Goal: Transaction & Acquisition: Purchase product/service

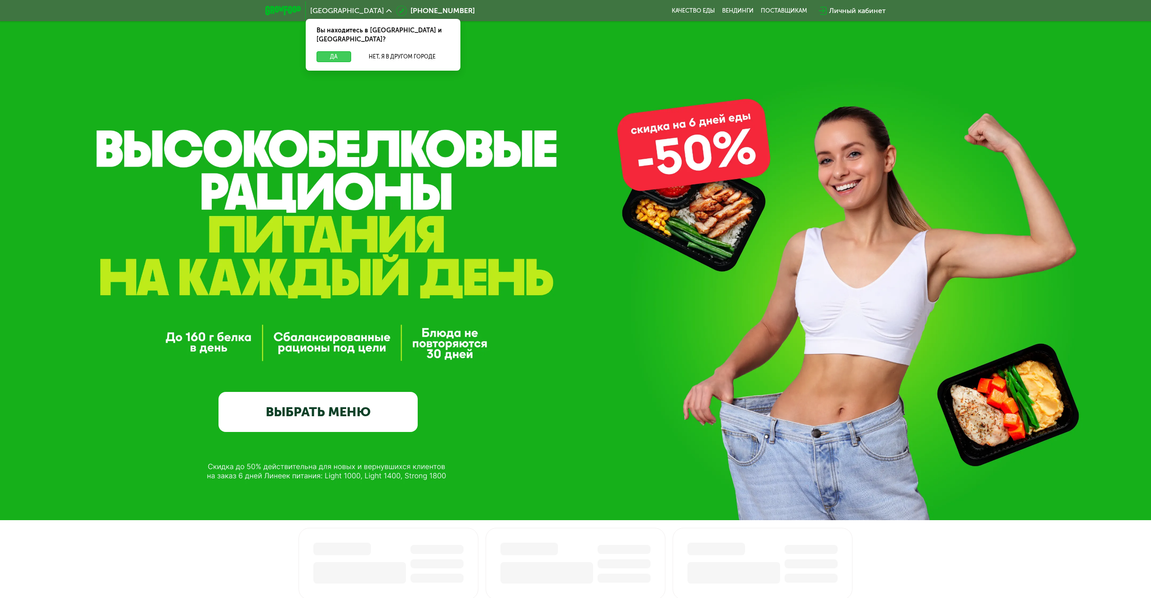
click at [334, 51] on button "Да" at bounding box center [334, 56] width 35 height 11
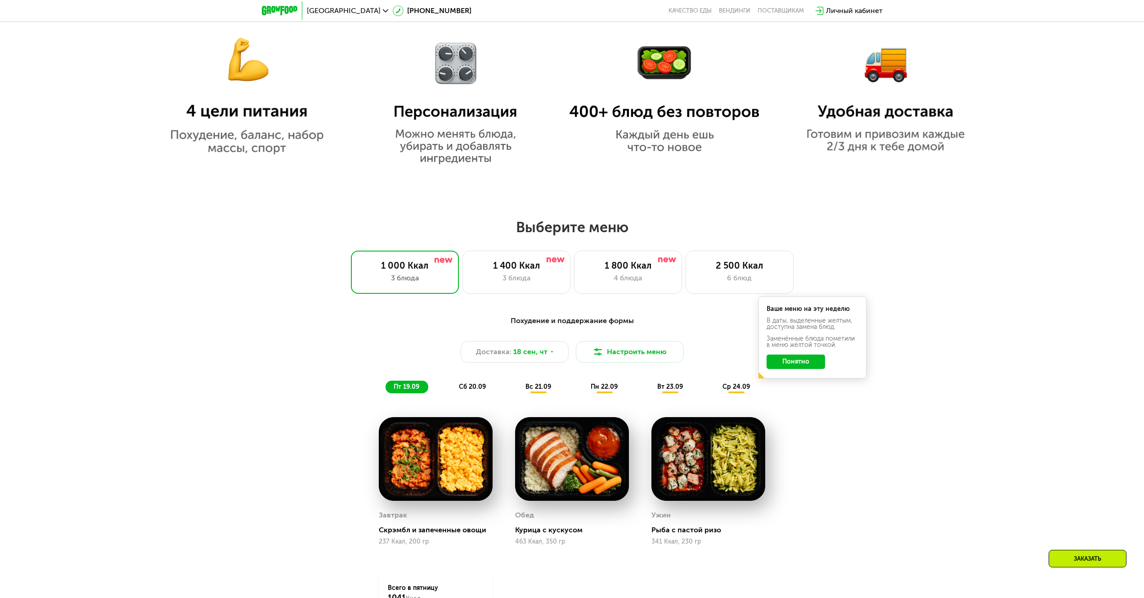
scroll to position [779, 0]
click at [801, 365] on button "Понятно" at bounding box center [795, 362] width 58 height 14
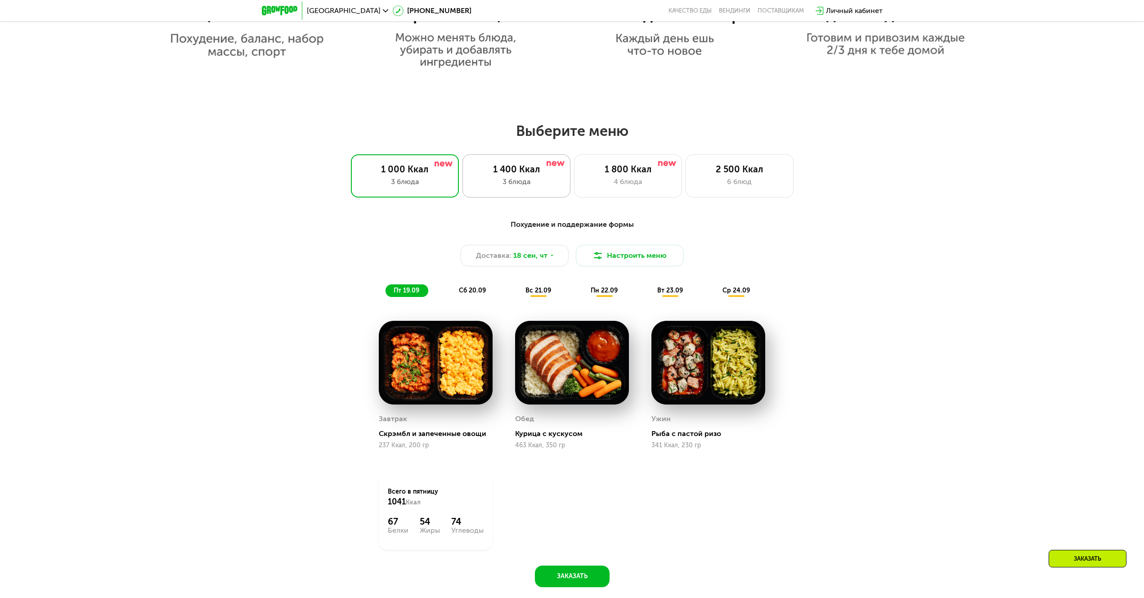
scroll to position [876, 0]
click at [526, 169] on div "1 400 Ккал" at bounding box center [516, 169] width 89 height 11
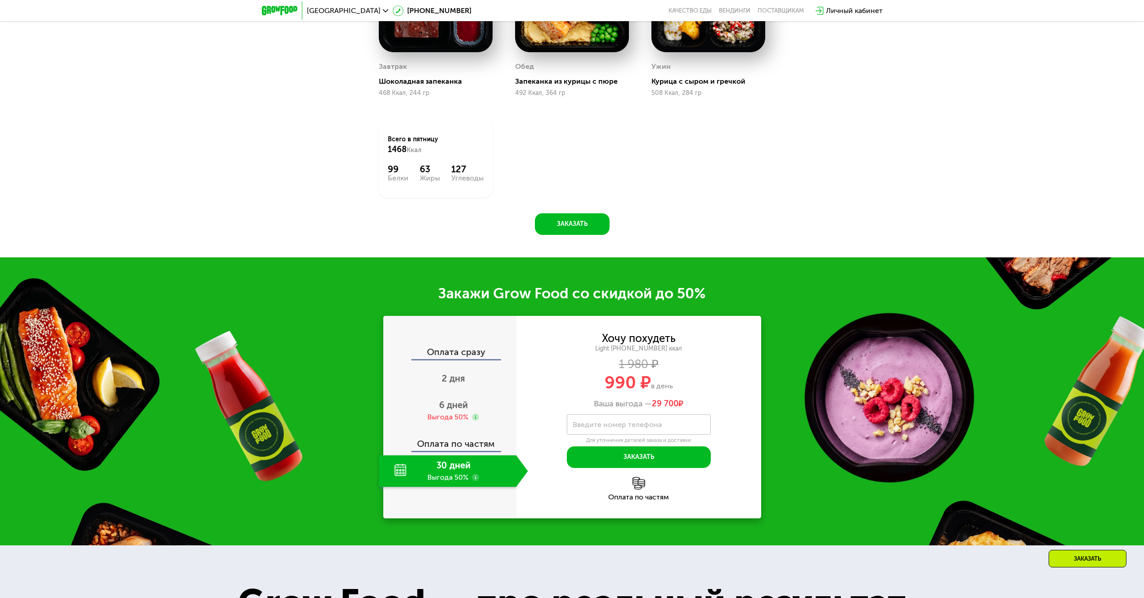
scroll to position [1232, 0]
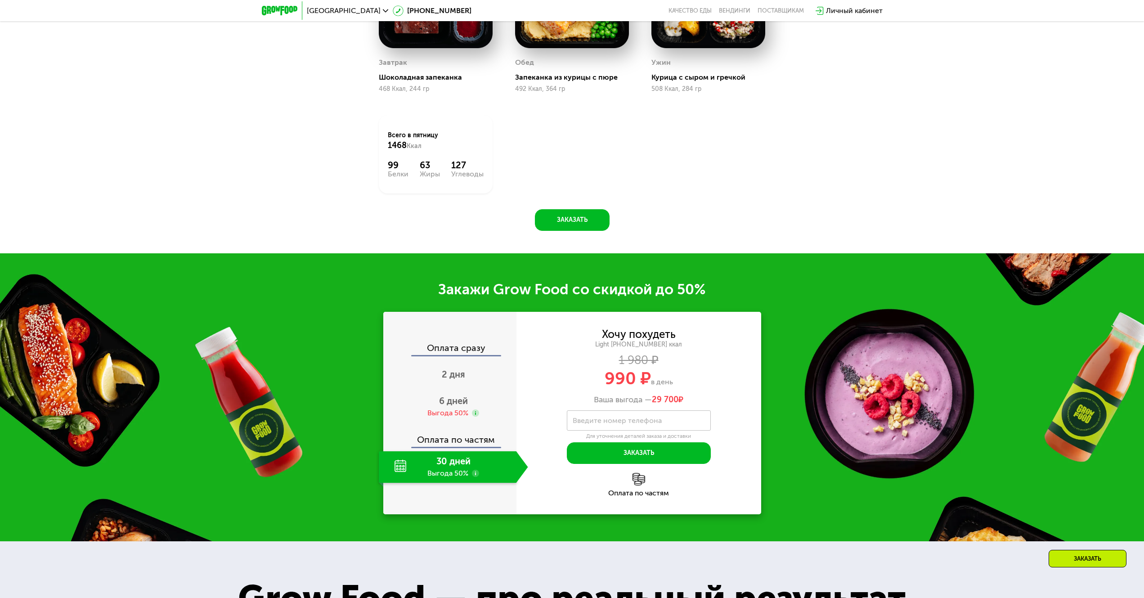
click at [436, 469] on div "30 дней Выгода 50%" at bounding box center [448, 466] width 138 height 31
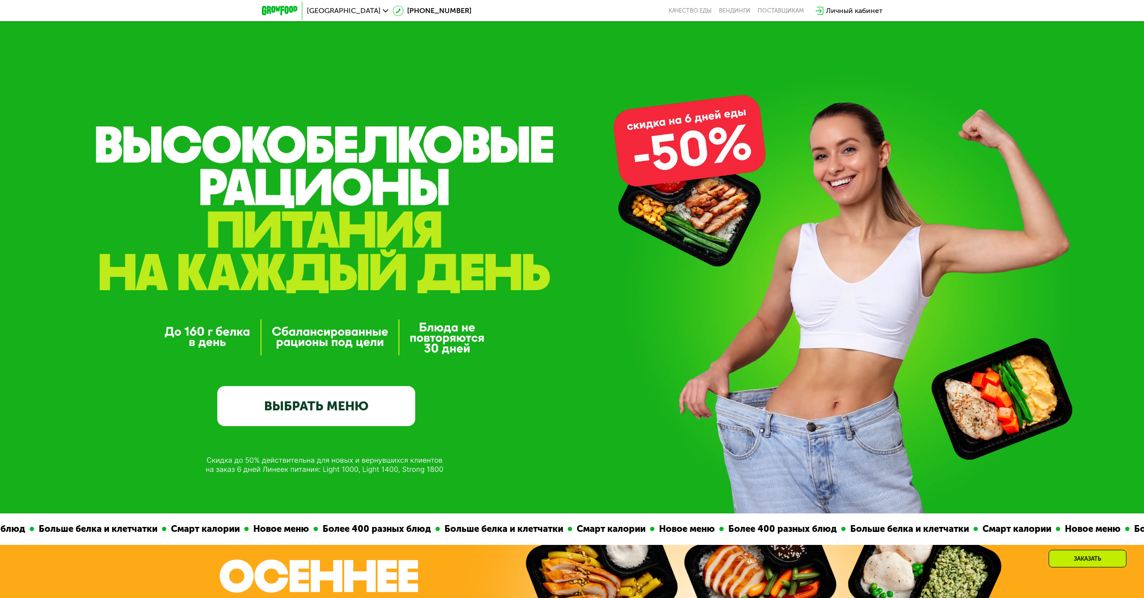
scroll to position [0, 0]
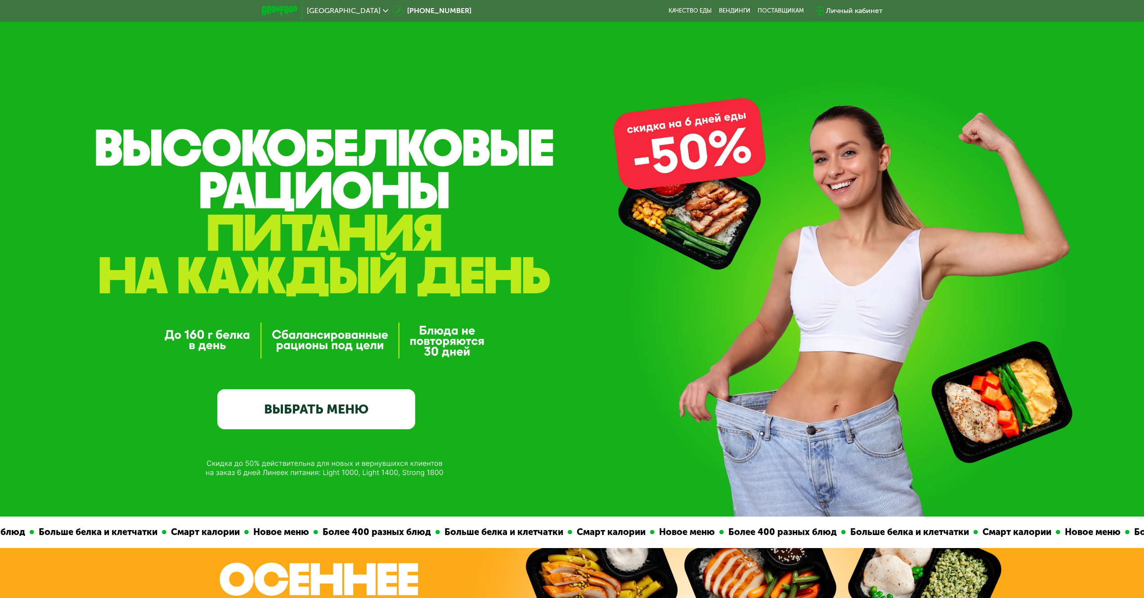
click at [384, 416] on link "ВЫБРАТЬ МЕНЮ" at bounding box center [316, 409] width 198 height 40
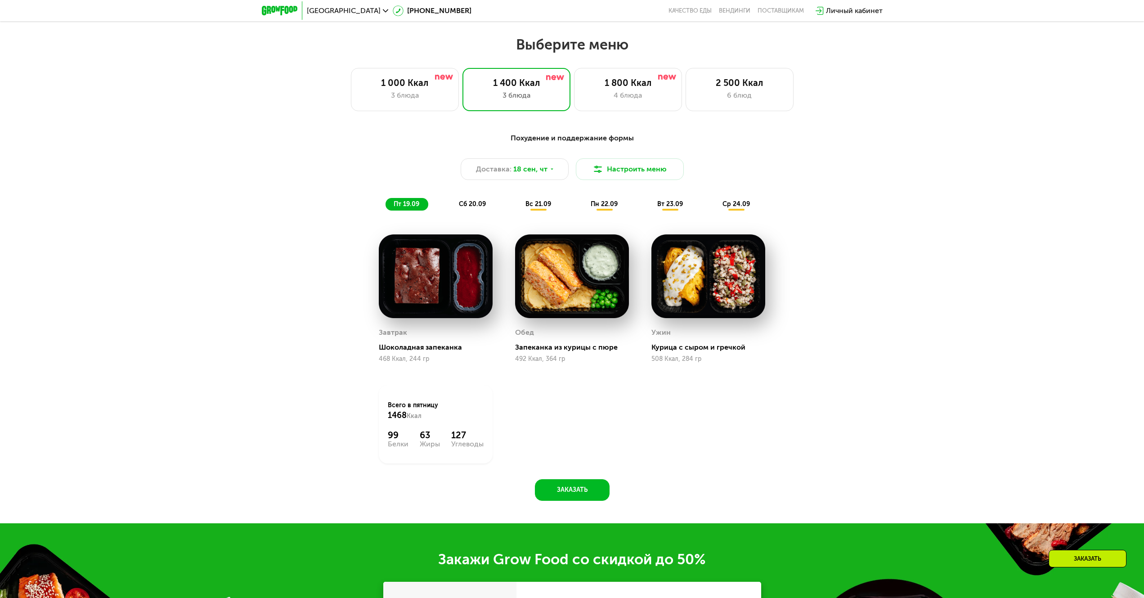
scroll to position [980, 0]
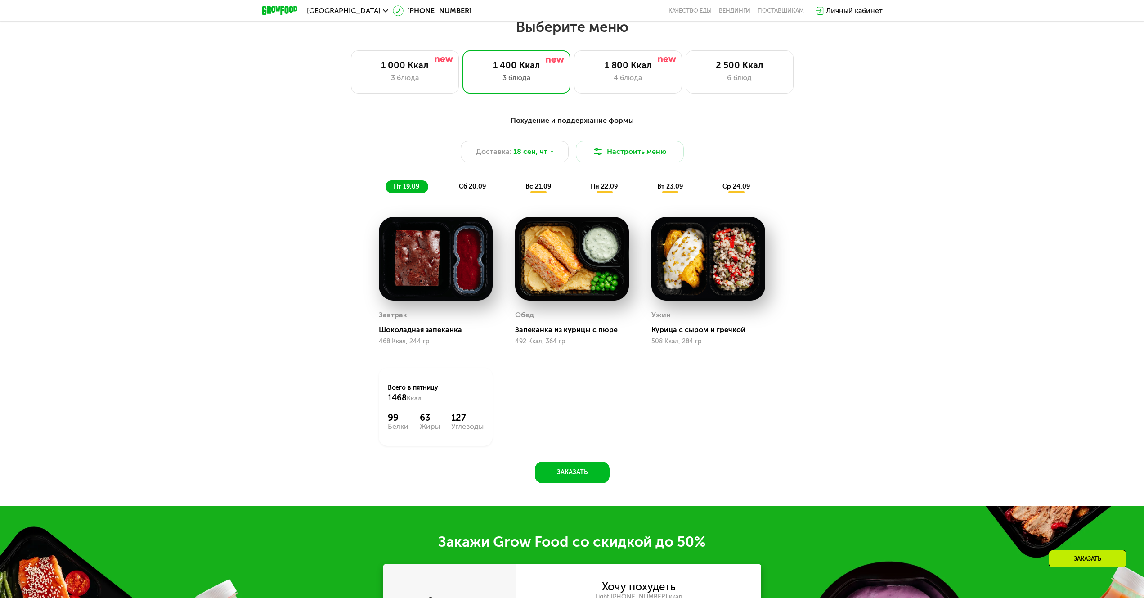
click at [477, 190] on span "сб 20.09" at bounding box center [472, 187] width 27 height 8
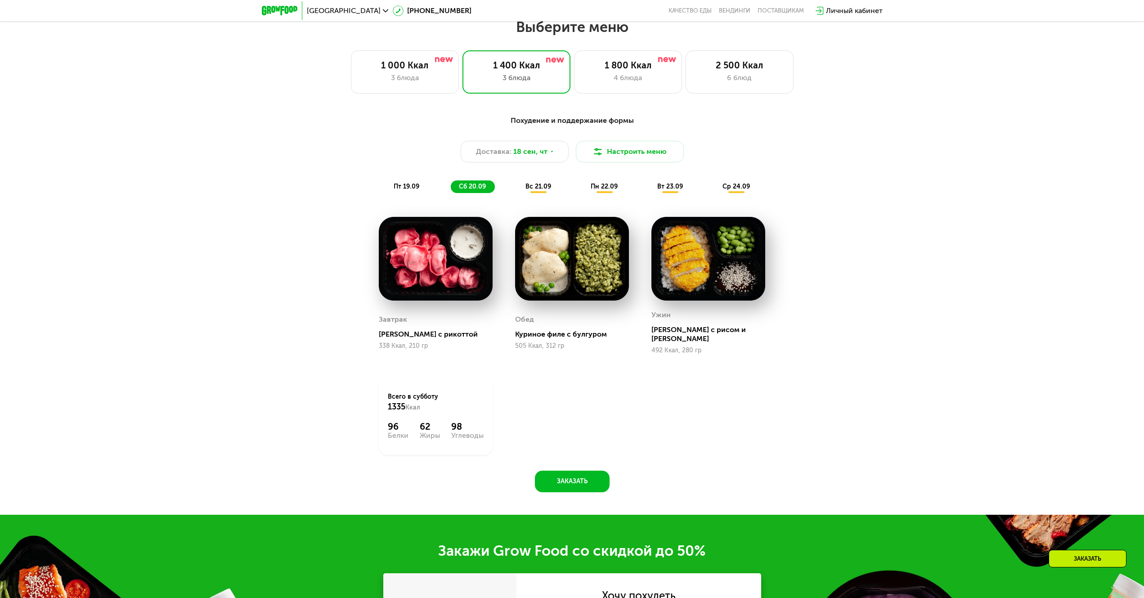
click at [530, 189] on span "вс 21.09" at bounding box center [538, 187] width 26 height 8
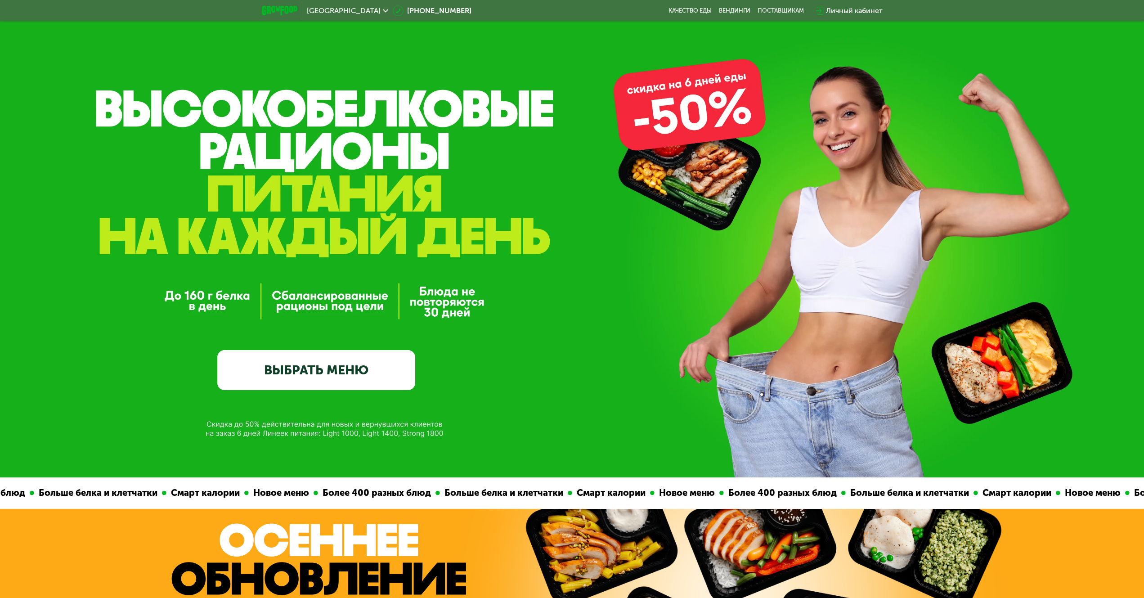
scroll to position [0, 0]
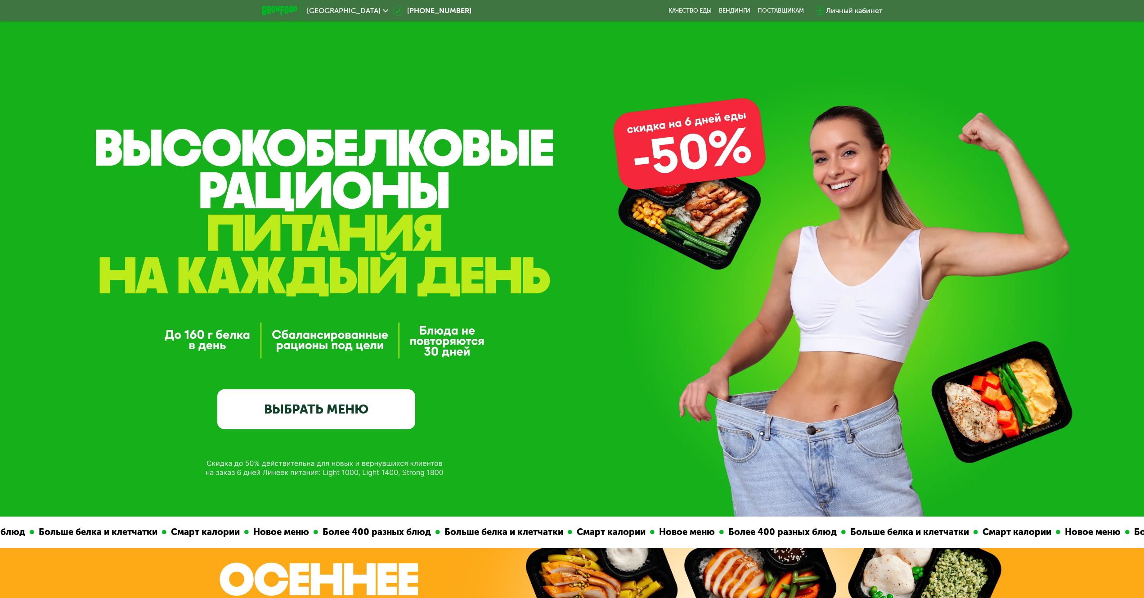
click at [288, 414] on link "ВЫБРАТЬ МЕНЮ" at bounding box center [316, 409] width 198 height 40
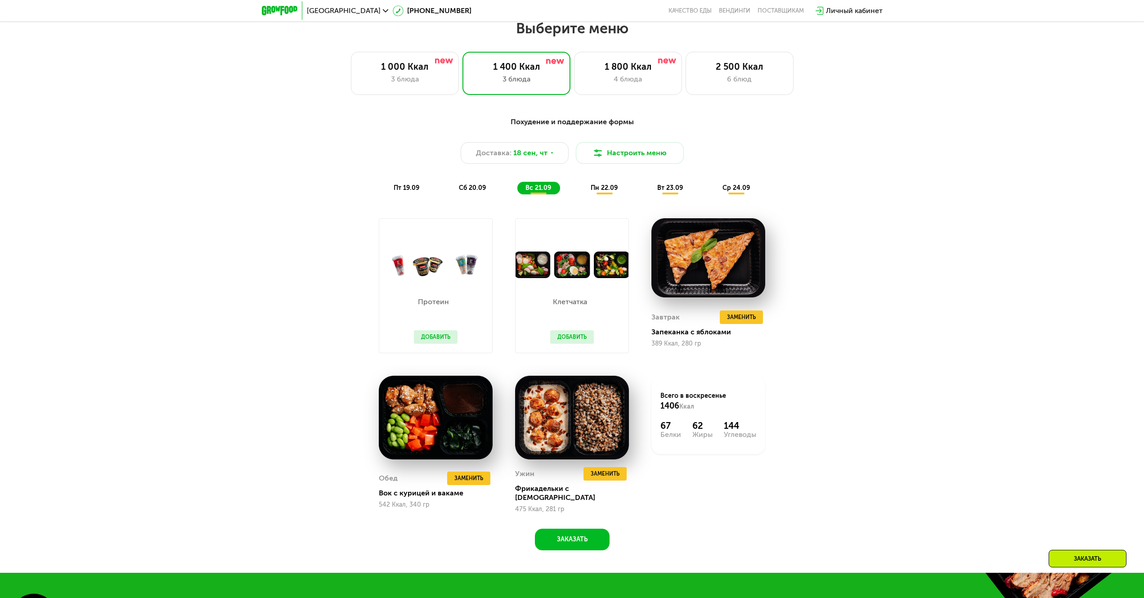
scroll to position [980, 0]
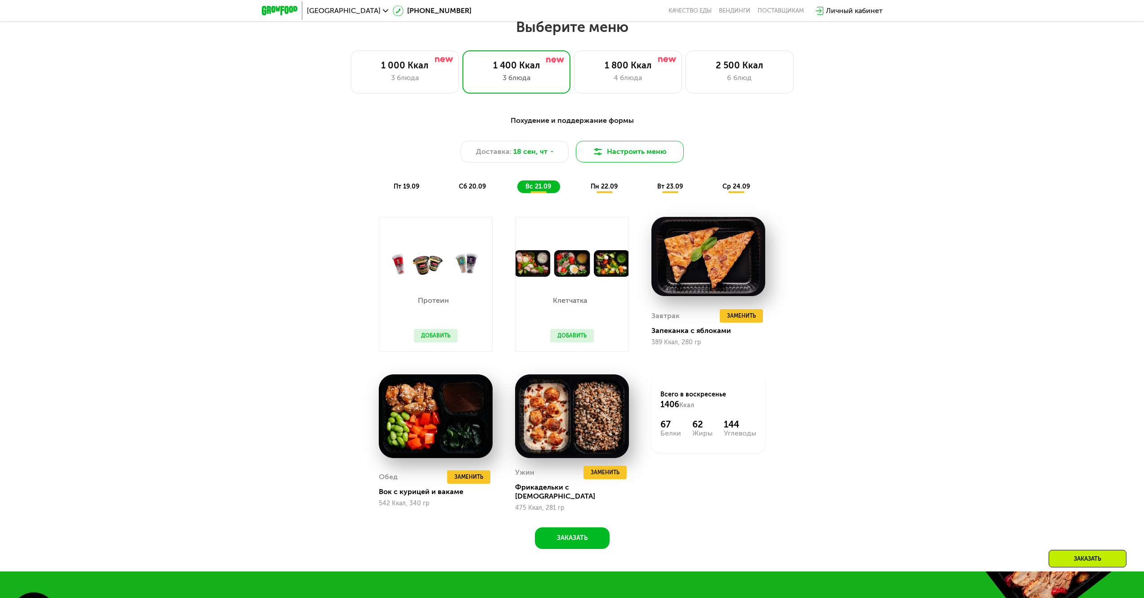
click at [658, 156] on button "Настроить меню" at bounding box center [630, 152] width 108 height 22
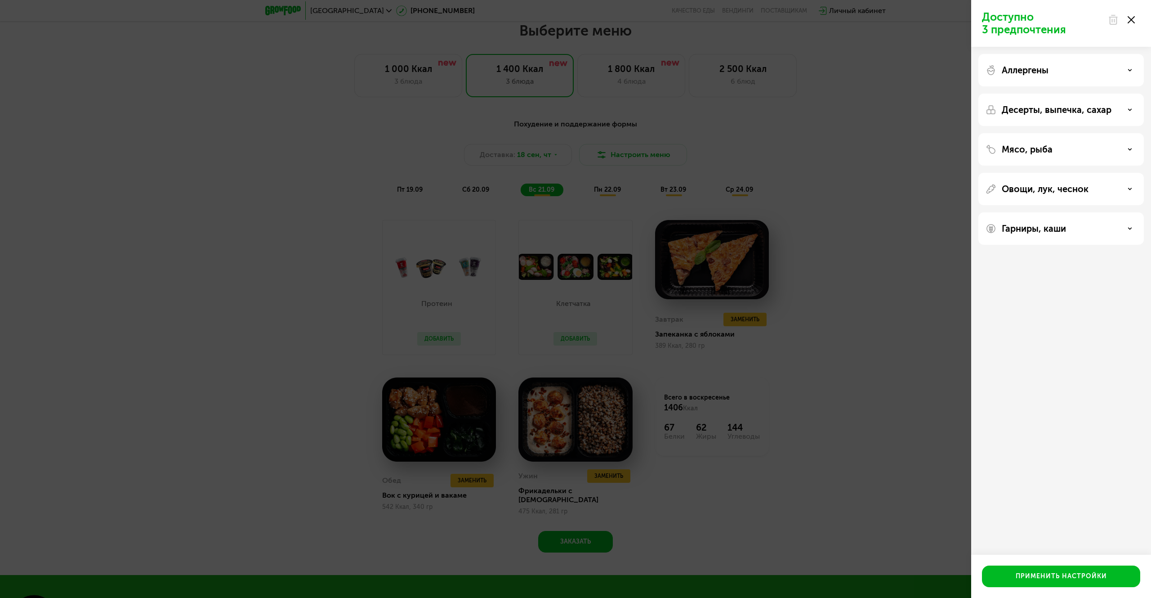
click at [1130, 19] on icon at bounding box center [1131, 19] width 7 height 7
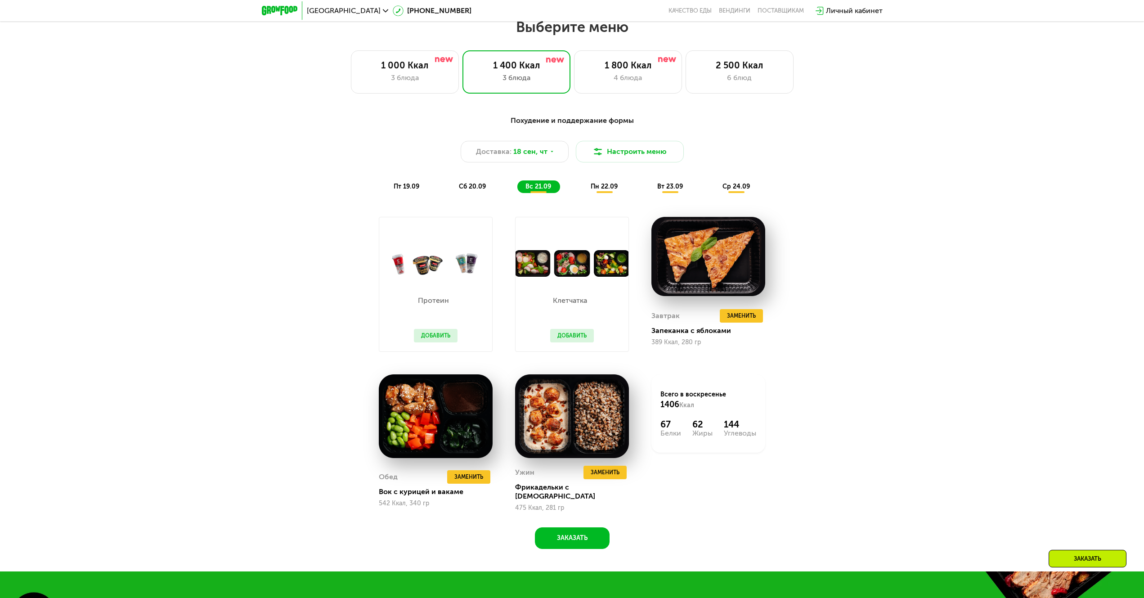
click at [590, 188] on span "пн 22.09" at bounding box center [603, 187] width 27 height 8
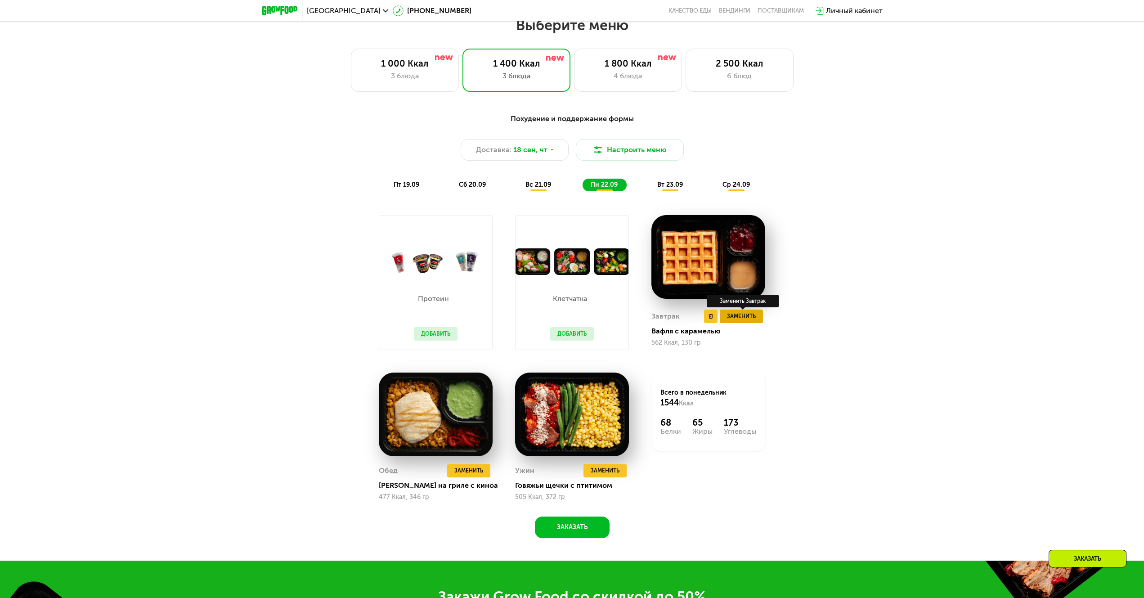
scroll to position [983, 0]
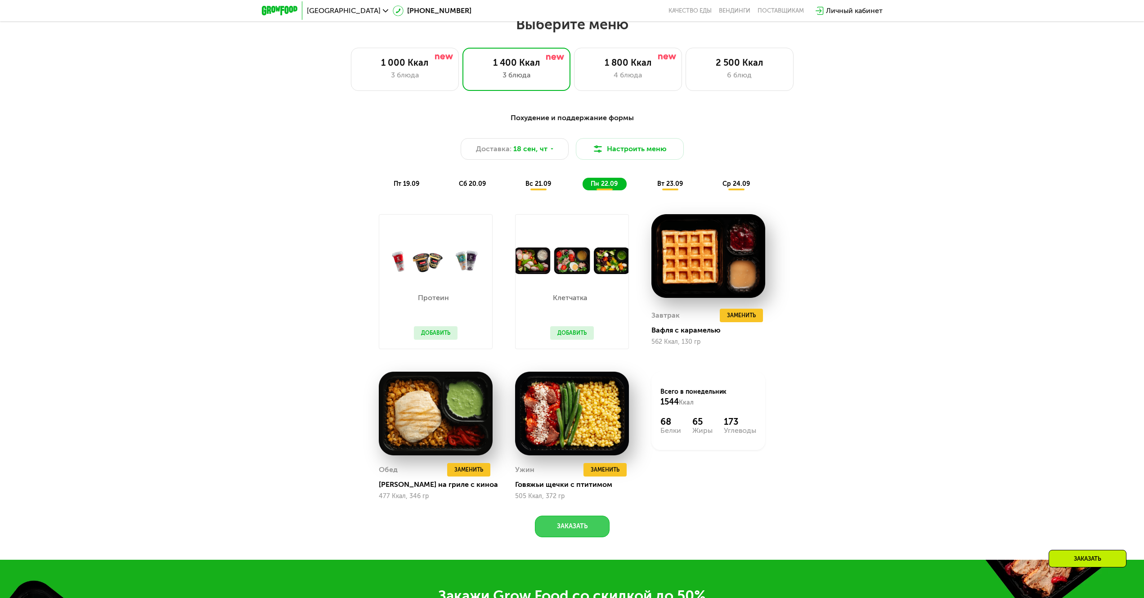
click at [566, 537] on button "Заказать" at bounding box center [572, 526] width 75 height 22
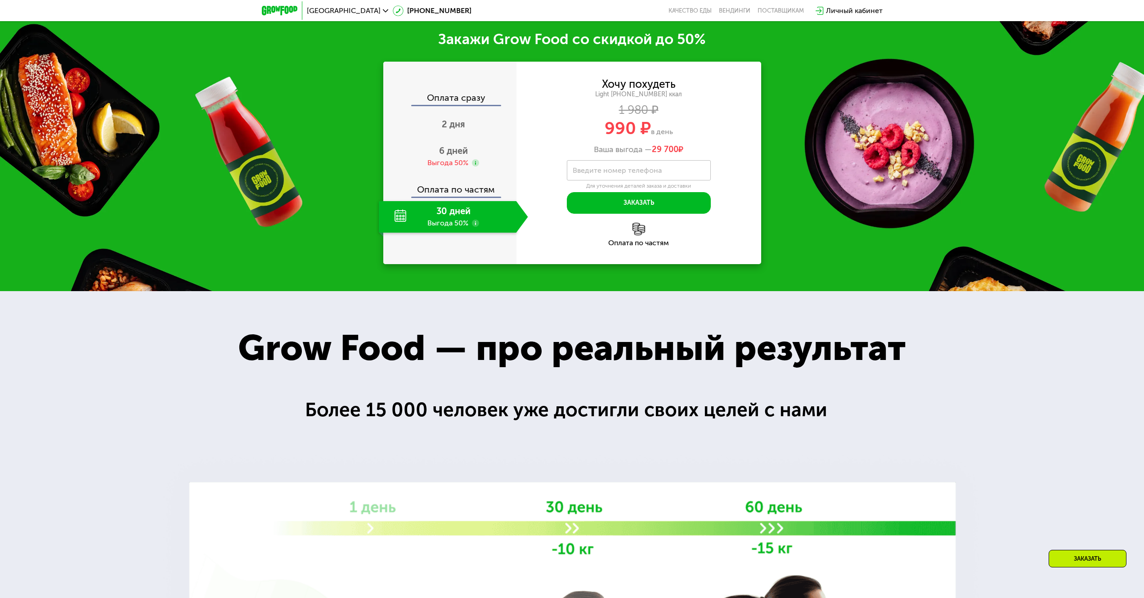
scroll to position [1546, 0]
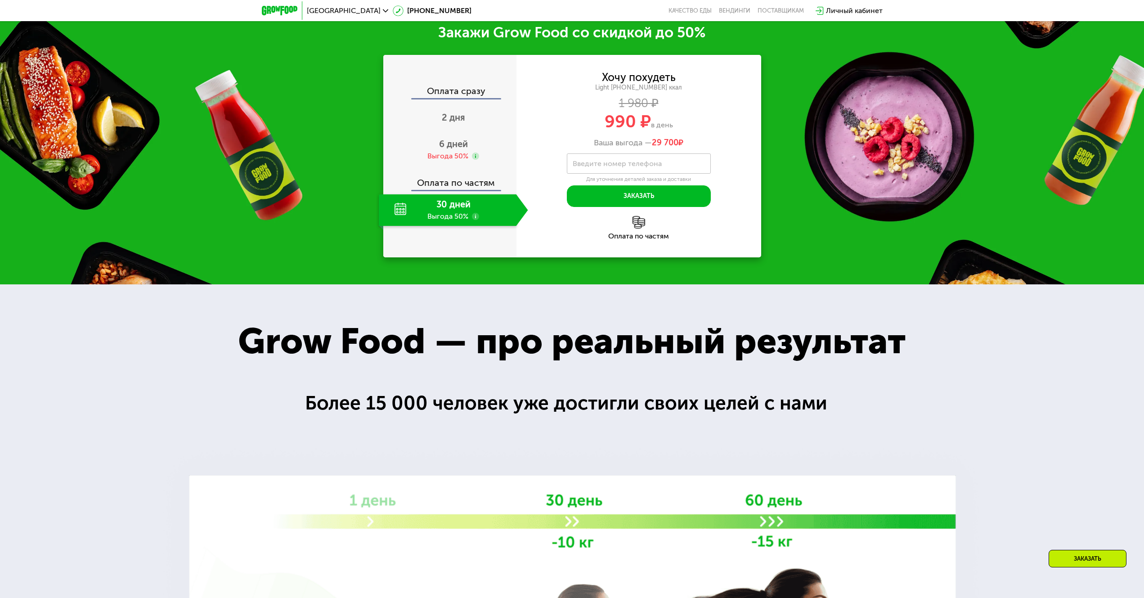
click at [472, 219] on use at bounding box center [475, 216] width 7 height 7
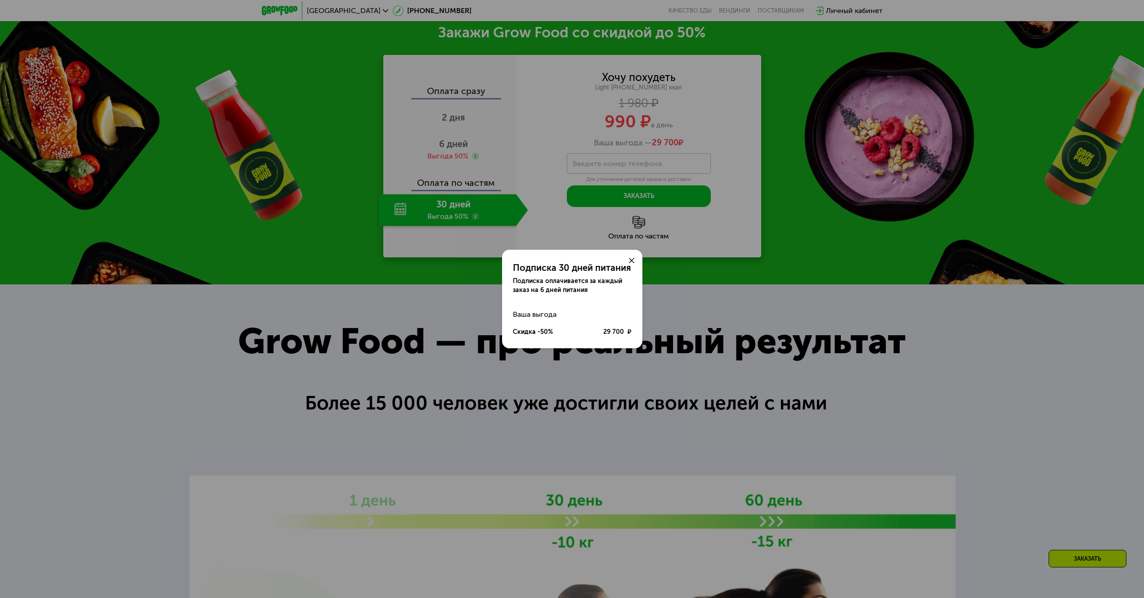
click at [629, 261] on icon at bounding box center [631, 260] width 5 height 5
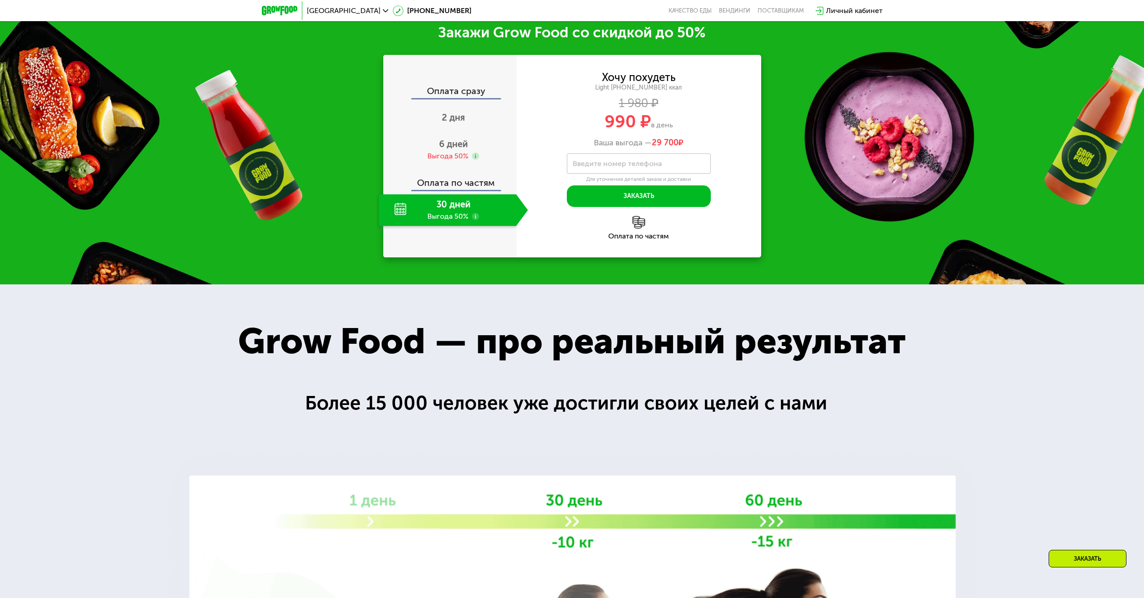
click at [613, 166] on label "Введите номер телефона" at bounding box center [616, 163] width 89 height 5
click at [613, 170] on input "Введите номер телефона" at bounding box center [639, 163] width 144 height 20
click at [613, 170] on input "**********" at bounding box center [639, 163] width 144 height 20
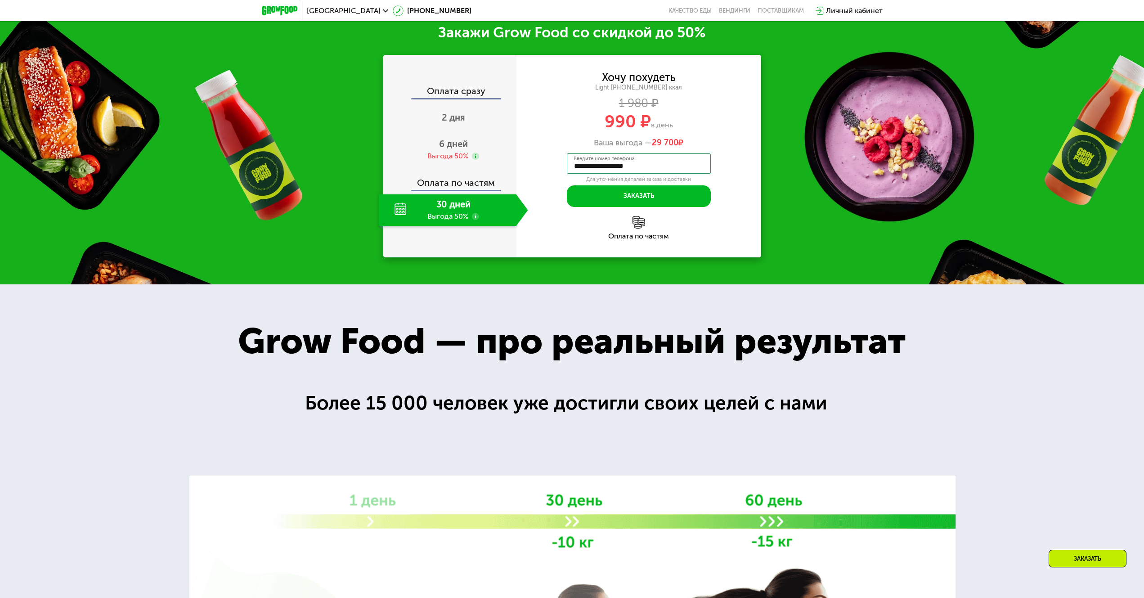
type input "**********"
click at [637, 228] on img at bounding box center [638, 222] width 13 height 13
click at [637, 204] on button "Заказать" at bounding box center [639, 196] width 144 height 22
type input "****"
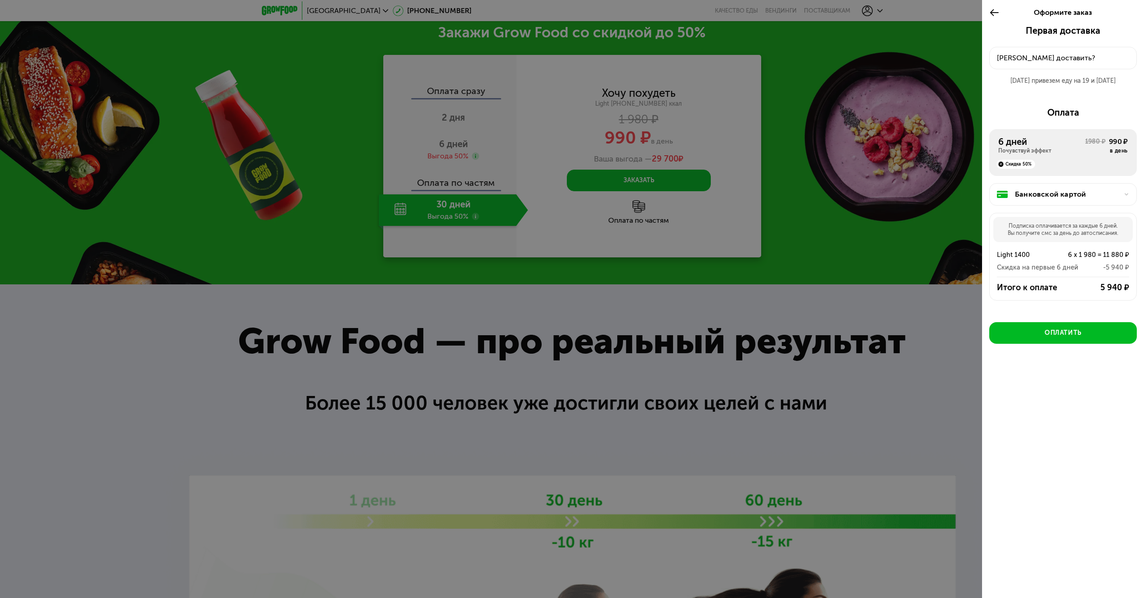
click at [1014, 58] on div "[PERSON_NAME] доставить?" at bounding box center [1063, 58] width 132 height 11
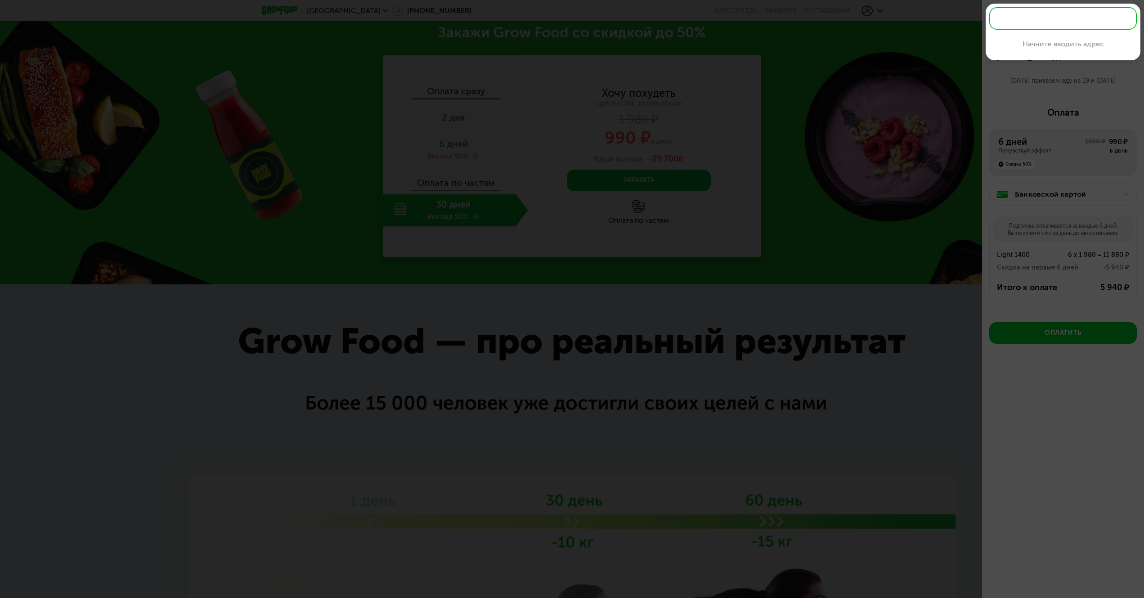
click at [884, 248] on div at bounding box center [572, 299] width 1144 height 598
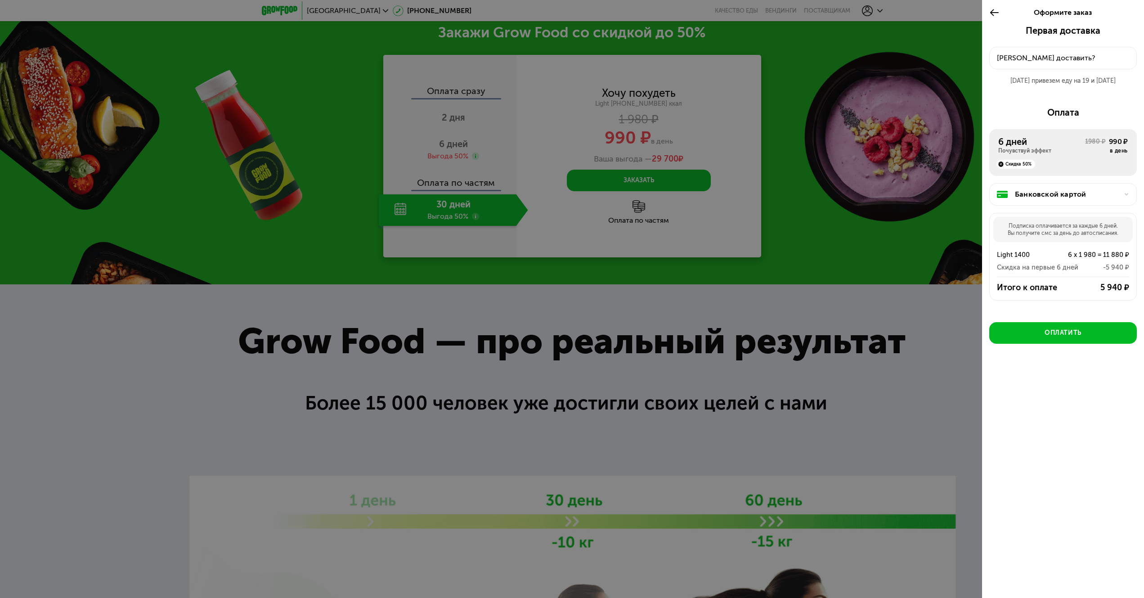
click at [1072, 64] on button "[PERSON_NAME] доставить?" at bounding box center [1063, 58] width 148 height 22
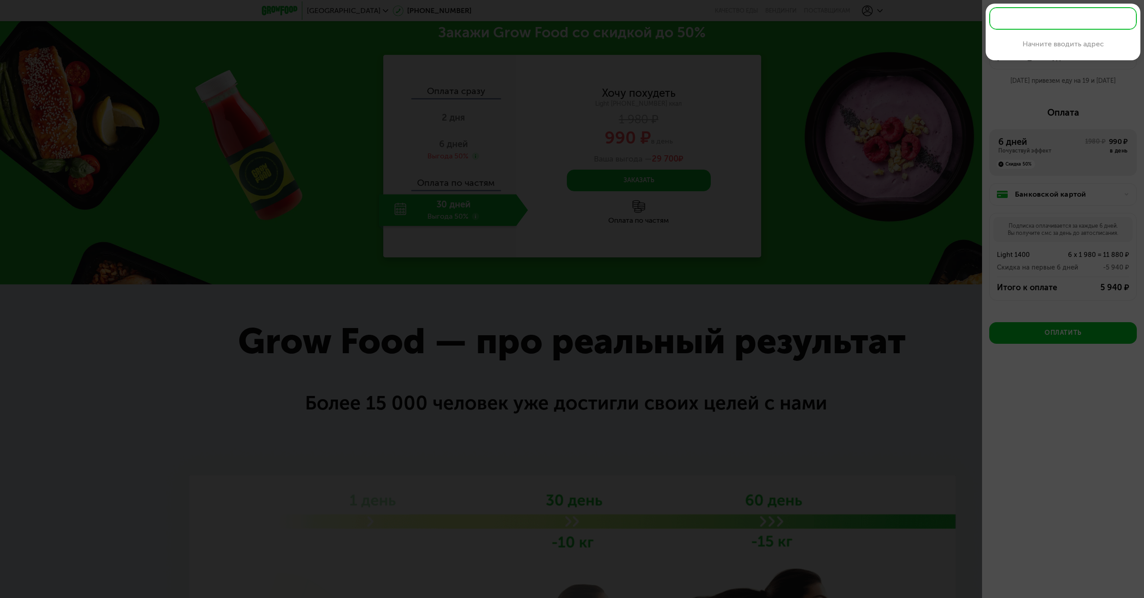
click at [1041, 129] on div at bounding box center [572, 299] width 1144 height 598
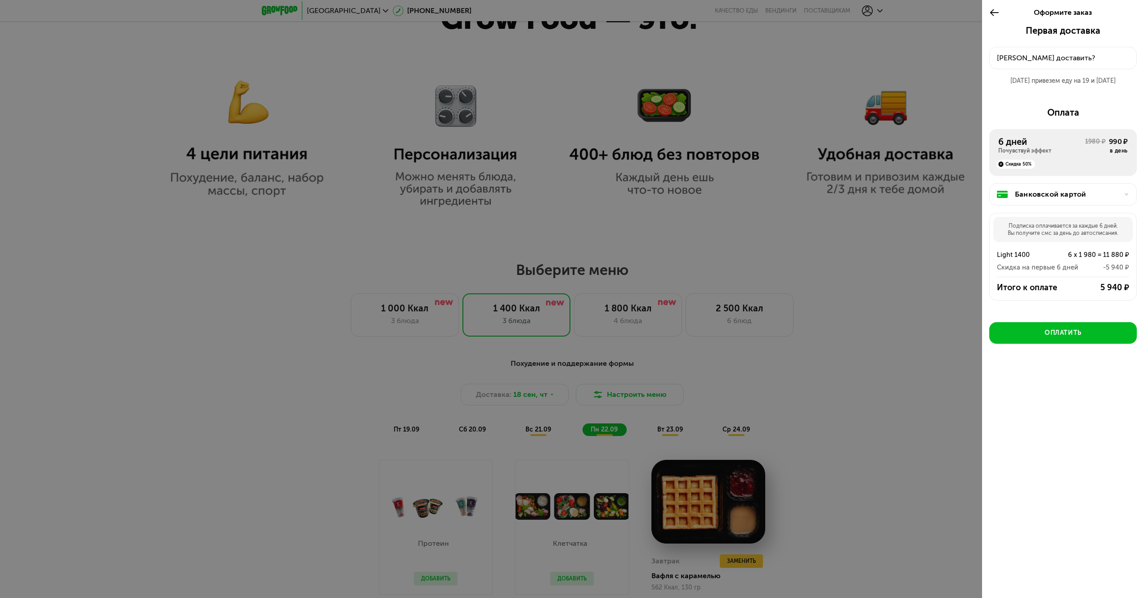
scroll to position [735, 0]
